Goal: Information Seeking & Learning: Learn about a topic

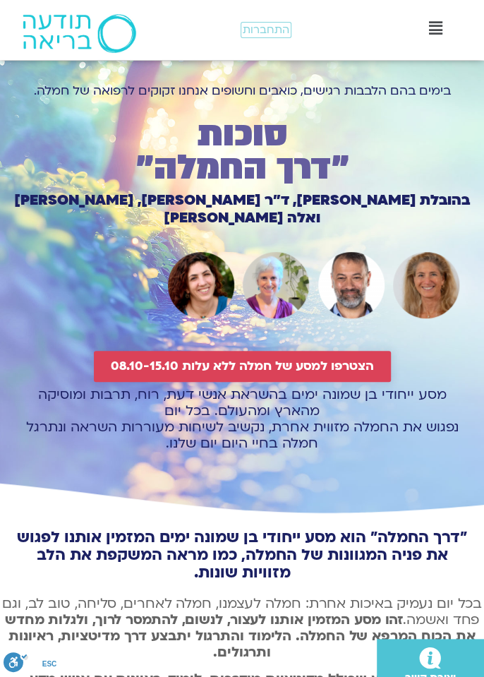
click at [171, 359] on span "הצטרפו למסע של חמלה ללא עלות 08.10-15.10" at bounding box center [242, 366] width 263 height 14
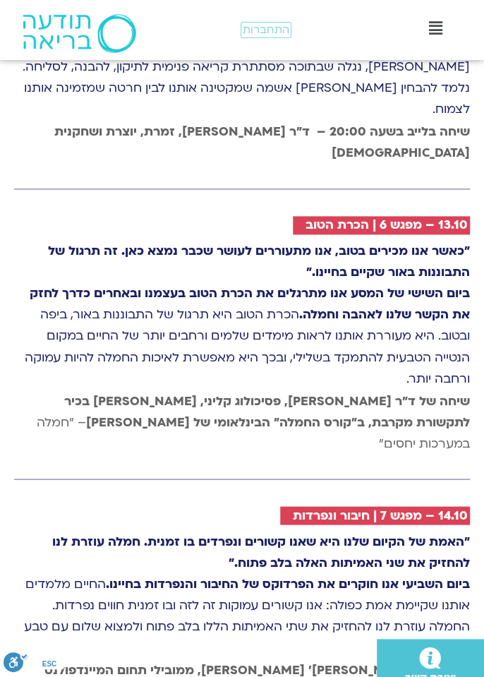
scroll to position [6633, 0]
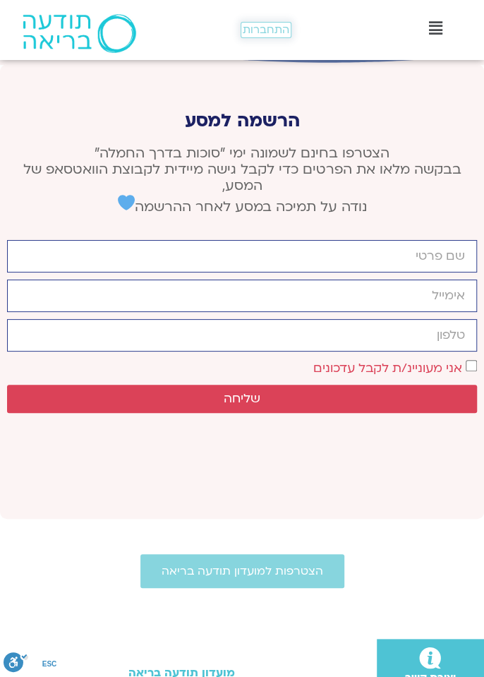
click at [283, 24] on span "התחברות" at bounding box center [266, 30] width 47 height 12
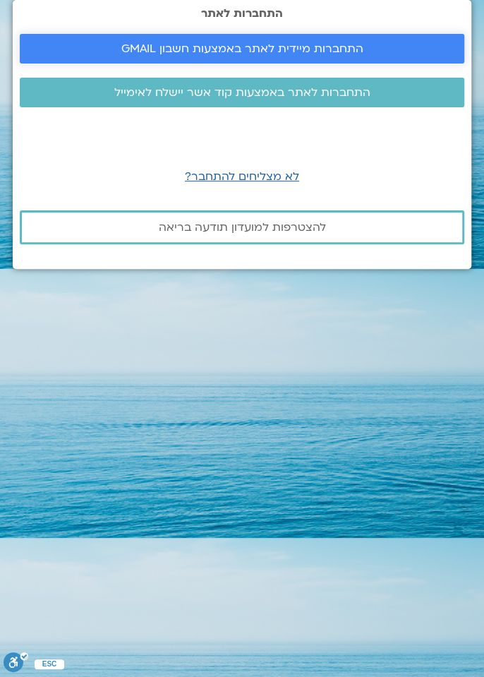
click at [169, 55] on span "התחברות מיידית לאתר באמצעות חשבון GMAIL" at bounding box center [242, 48] width 242 height 13
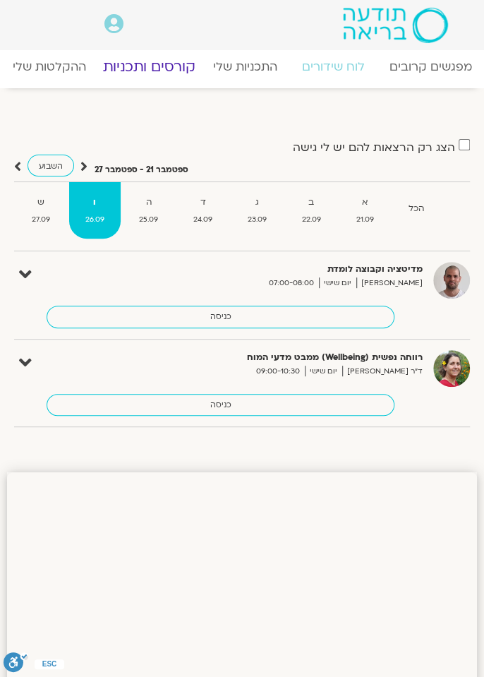
click at [145, 56] on link "קורסים ותכניות" at bounding box center [149, 66] width 123 height 35
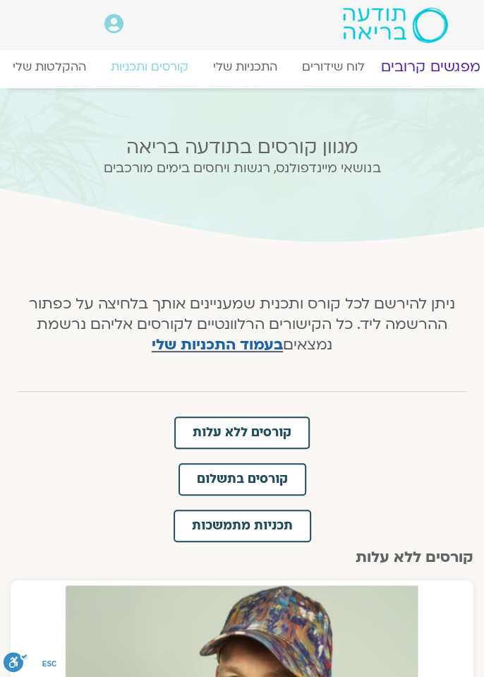
click at [449, 78] on link "מפגשים קרובים" at bounding box center [430, 66] width 128 height 35
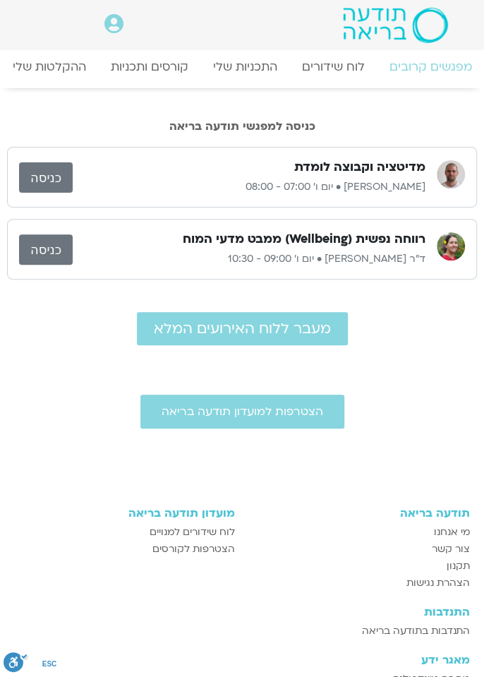
click at [120, 24] on icon at bounding box center [113, 24] width 19 height 20
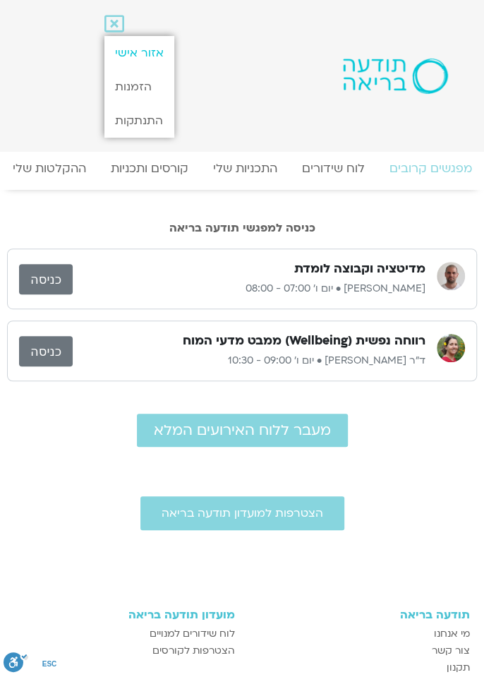
click at [142, 48] on link "אזור אישי" at bounding box center [139, 53] width 70 height 34
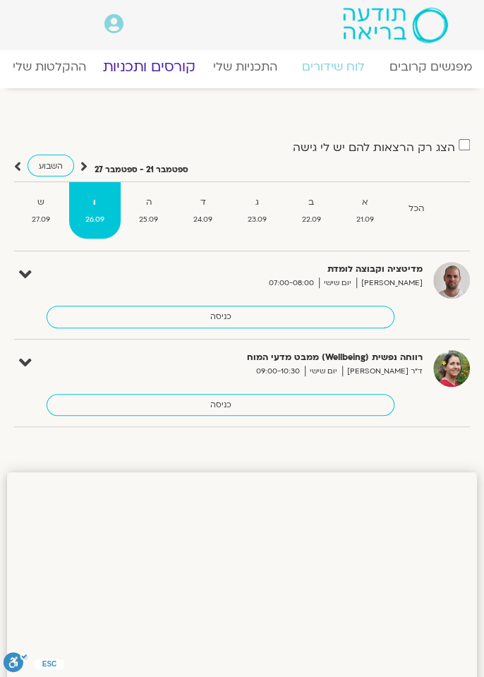
click at [153, 71] on link "קורסים ותכניות" at bounding box center [149, 66] width 123 height 35
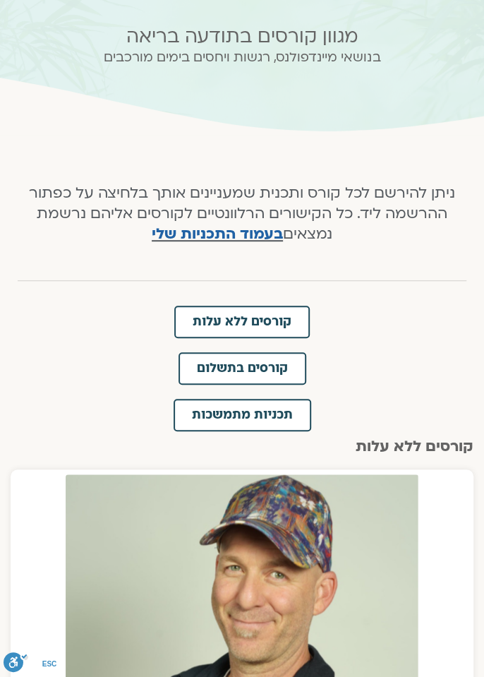
scroll to position [111, 0]
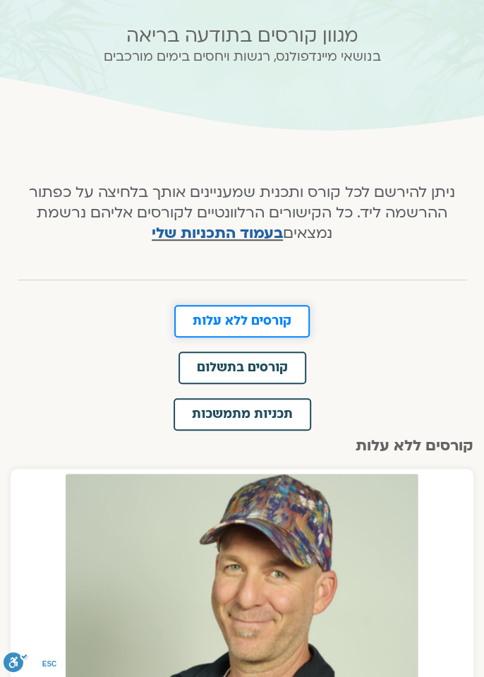
click at [243, 323] on span "קורסים ללא עלות" at bounding box center [242, 321] width 99 height 13
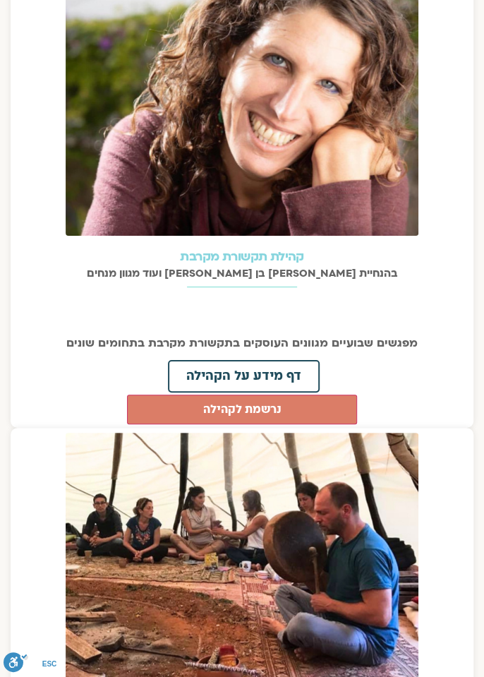
scroll to position [3211, 0]
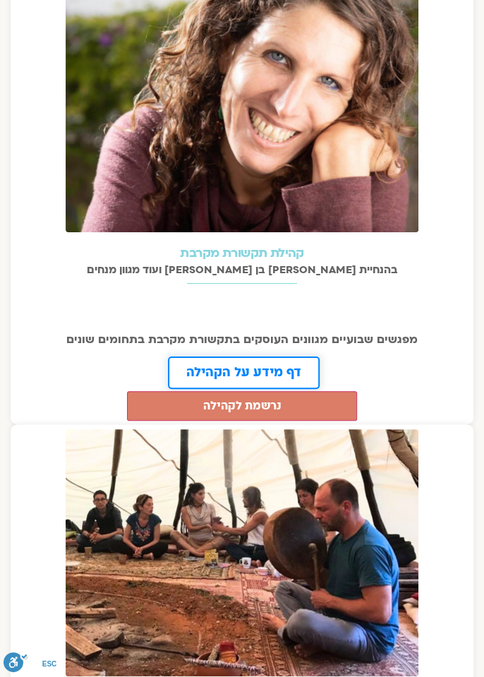
click at [238, 366] on span "דף מידע על הקהילה" at bounding box center [243, 372] width 115 height 13
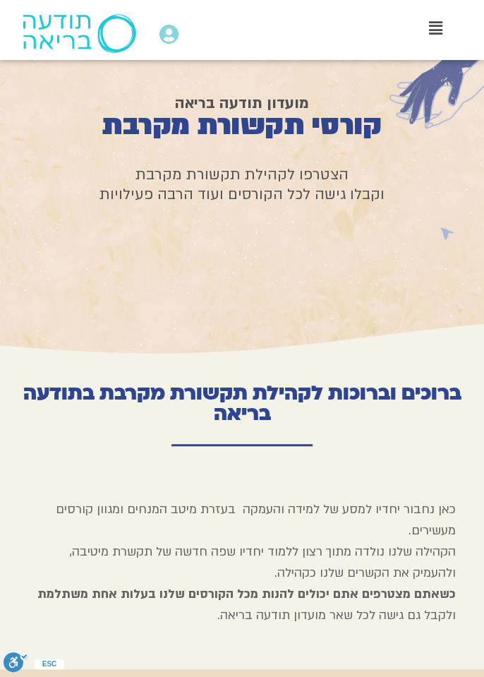
scroll to position [80, 0]
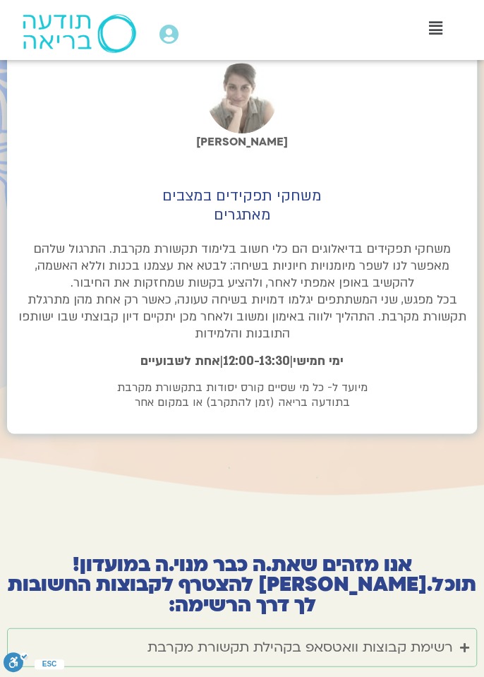
scroll to position [3893, 0]
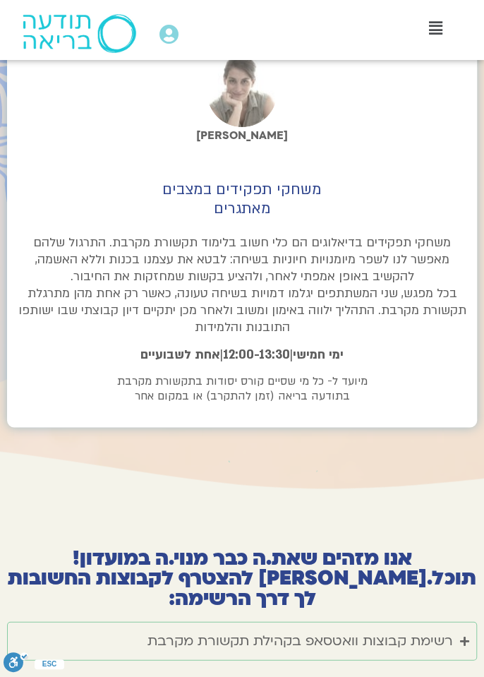
click at [216, 629] on div "רשימת קבוצות וואטסאפ בקהילת תקשורת מקרבת" at bounding box center [299, 640] width 305 height 23
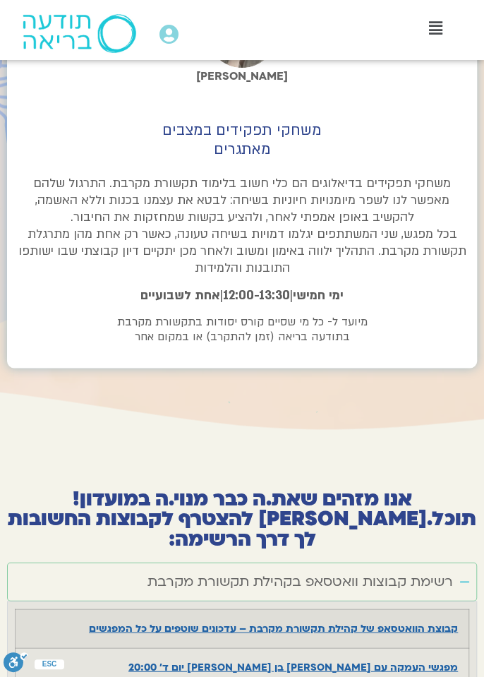
scroll to position [3951, 0]
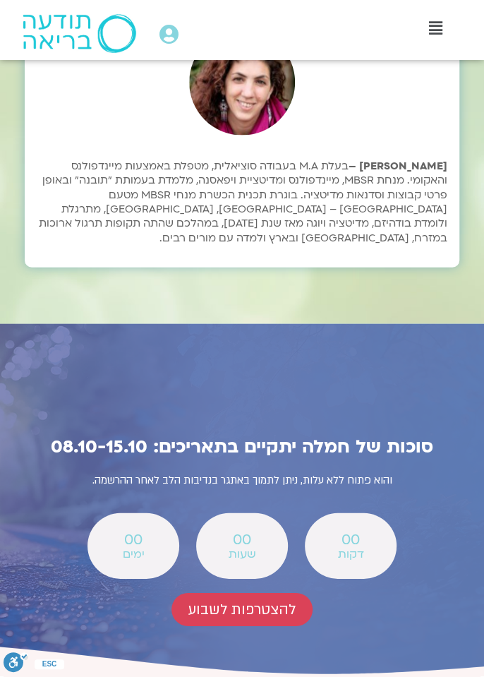
scroll to position [6036, 0]
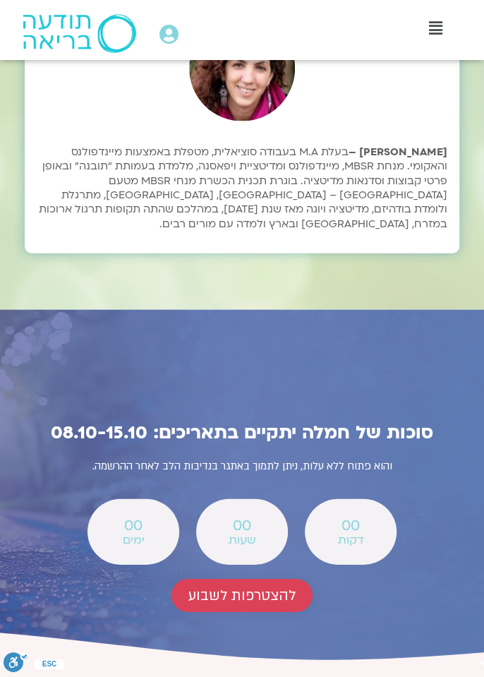
click at [240, 587] on span "להצטרפות לשבוע" at bounding box center [241, 595] width 107 height 16
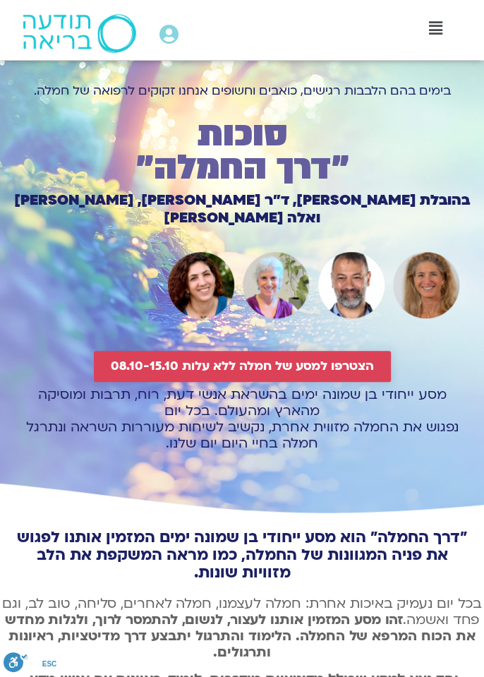
click at [164, 359] on span "הצטרפו למסע של חמלה ללא עלות 08.10-15.10" at bounding box center [242, 366] width 263 height 14
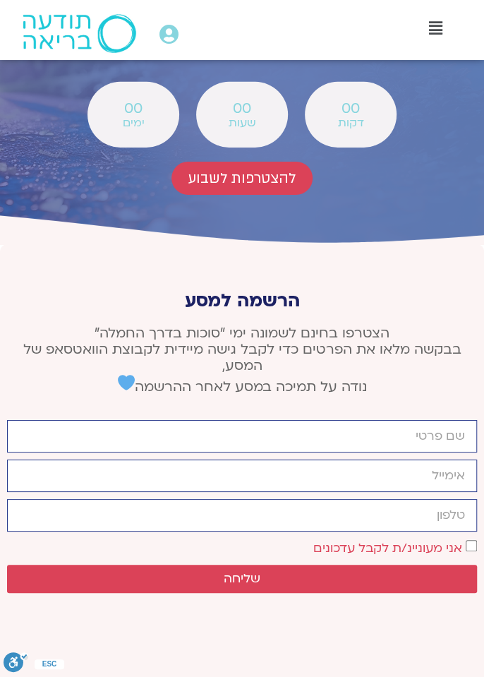
scroll to position [6633, 0]
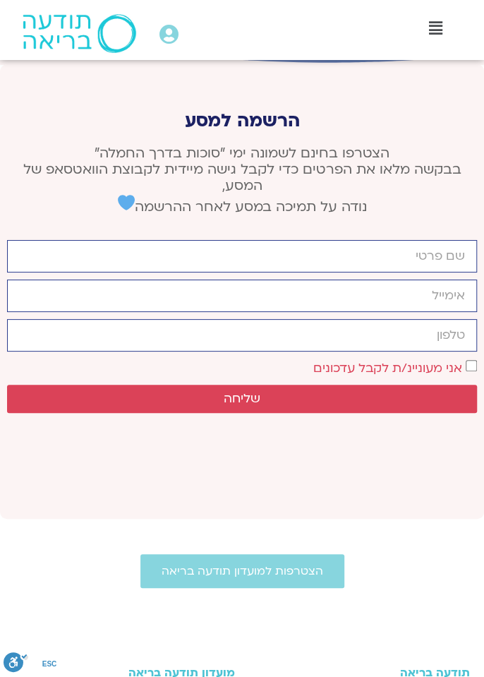
click at [173, 34] on icon at bounding box center [168, 35] width 19 height 20
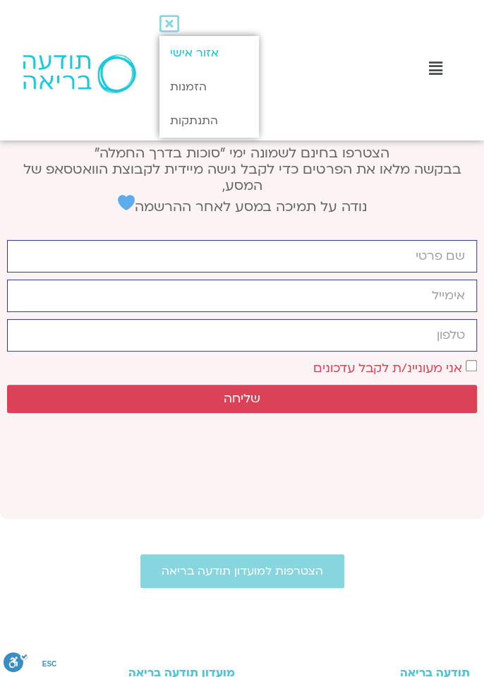
click at [188, 49] on link "אזור אישי" at bounding box center [208, 53] width 99 height 34
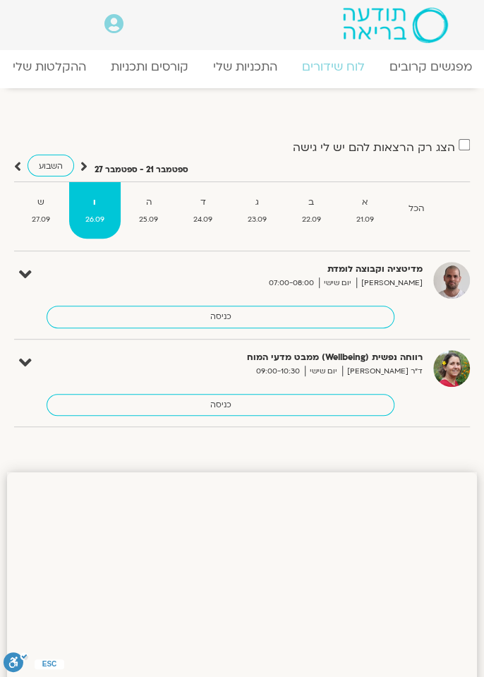
click at [18, 206] on strong "ש" at bounding box center [41, 202] width 51 height 15
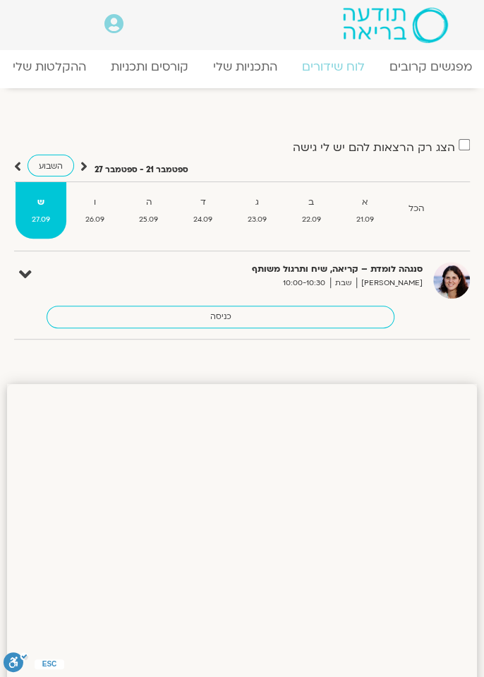
click at [7, 159] on div "הצג רק הרצאות להם יש לי גישה ספטמבר 21 - ספטמבר 27 השבוע להציג אירועים שפתוחים …" at bounding box center [242, 244] width 470 height 212
click at [15, 165] on icon at bounding box center [17, 166] width 7 height 14
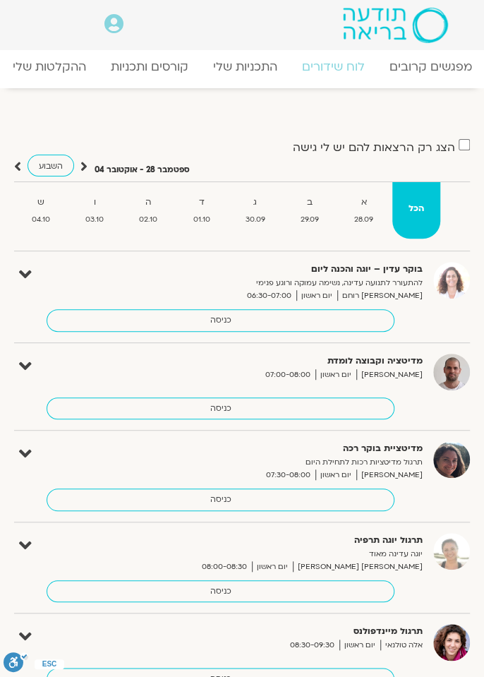
click at [17, 169] on icon at bounding box center [17, 166] width 7 height 14
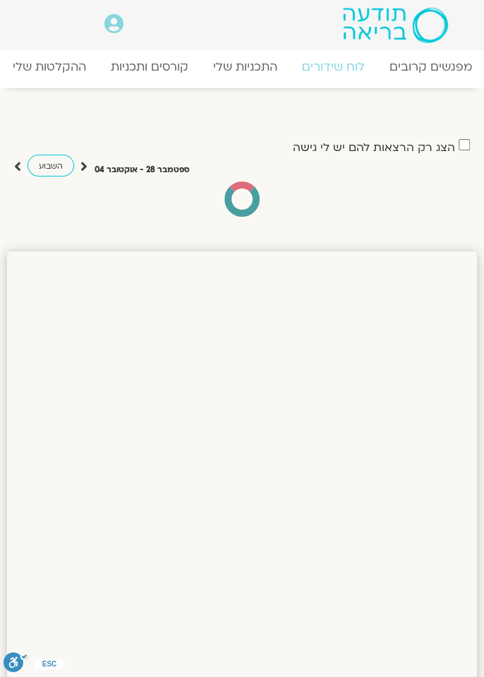
click at [7, 169] on div "הצג רק הרצאות להם יש לי גישה ספטמבר 28 - אוקטובר 04 השבוע להציג אירועים שפתוחים…" at bounding box center [242, 177] width 470 height 79
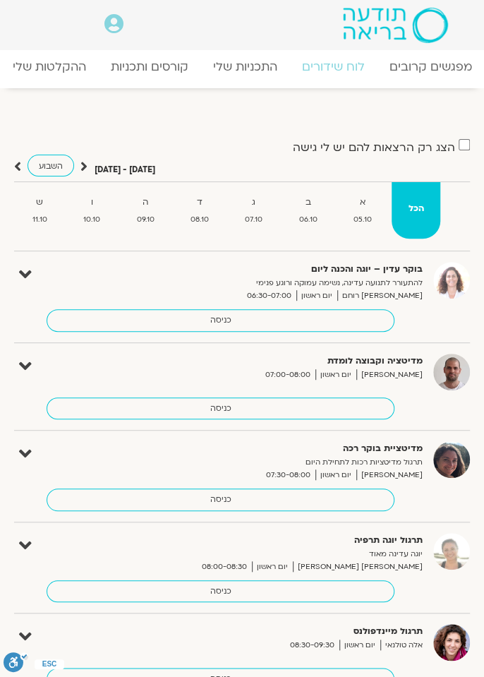
click at [198, 206] on strong "ד" at bounding box center [200, 202] width 52 height 15
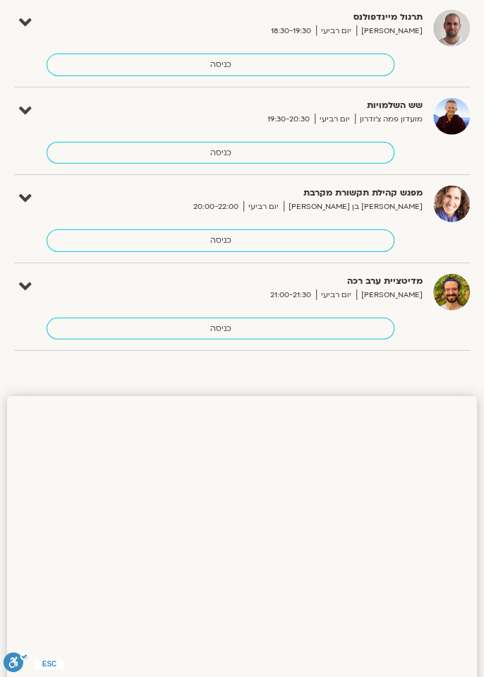
scroll to position [1141, 0]
